Goal: Transaction & Acquisition: Book appointment/travel/reservation

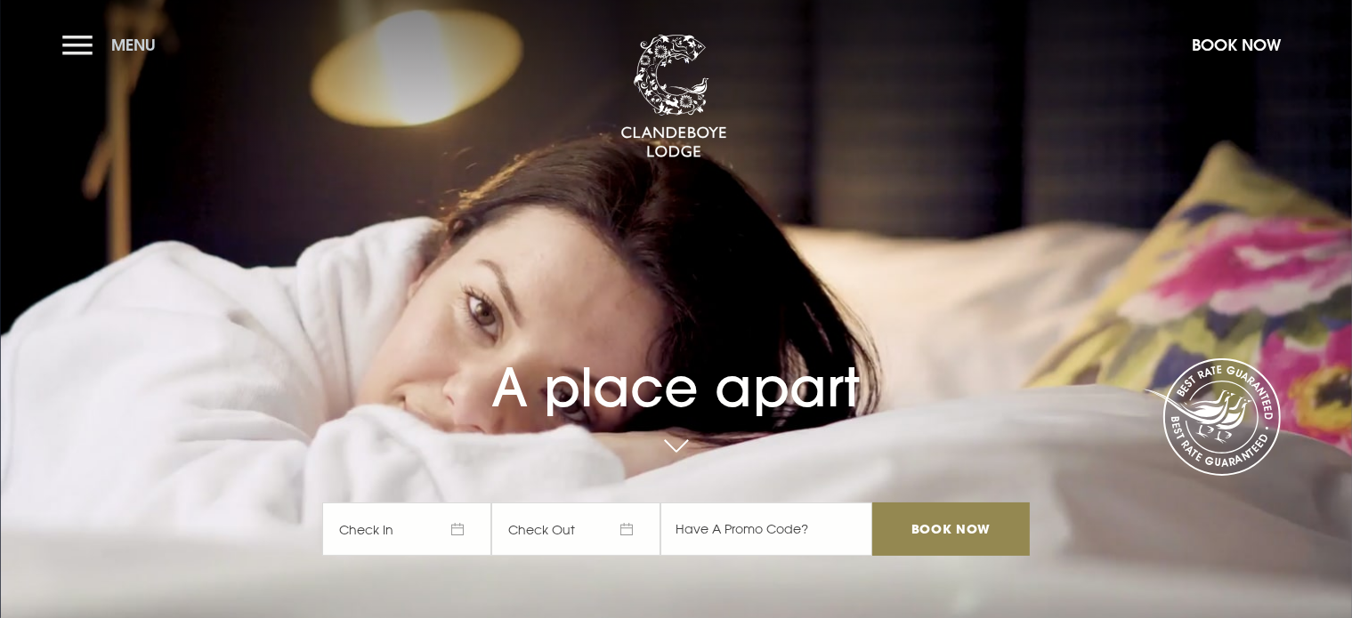
click at [82, 50] on button "Menu" at bounding box center [113, 45] width 102 height 38
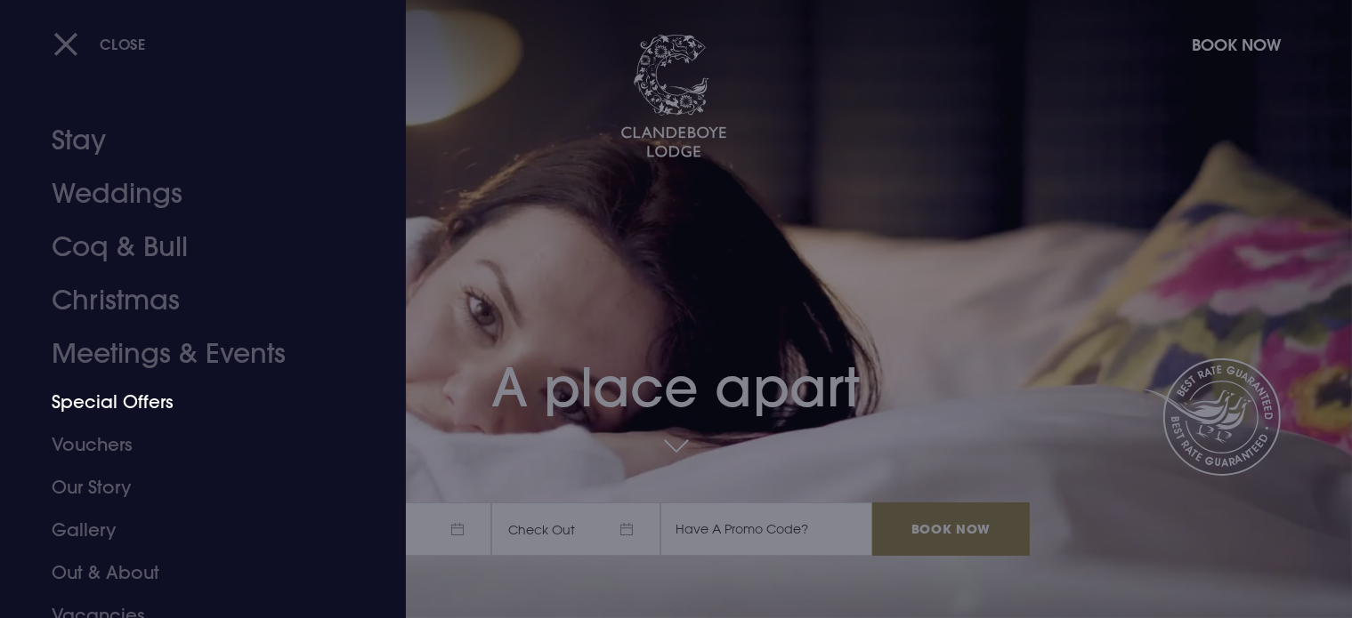
click at [112, 408] on link "Special Offers" at bounding box center [192, 402] width 281 height 43
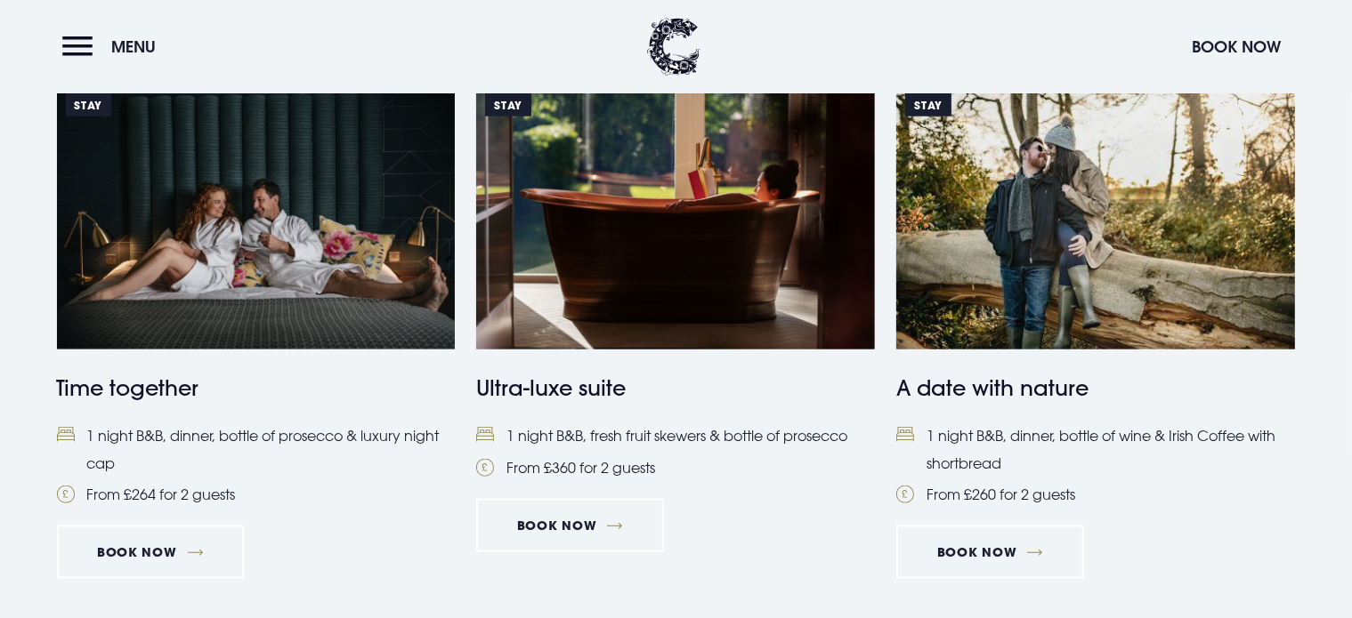
scroll to position [1813, 0]
